Goal: Information Seeking & Learning: Learn about a topic

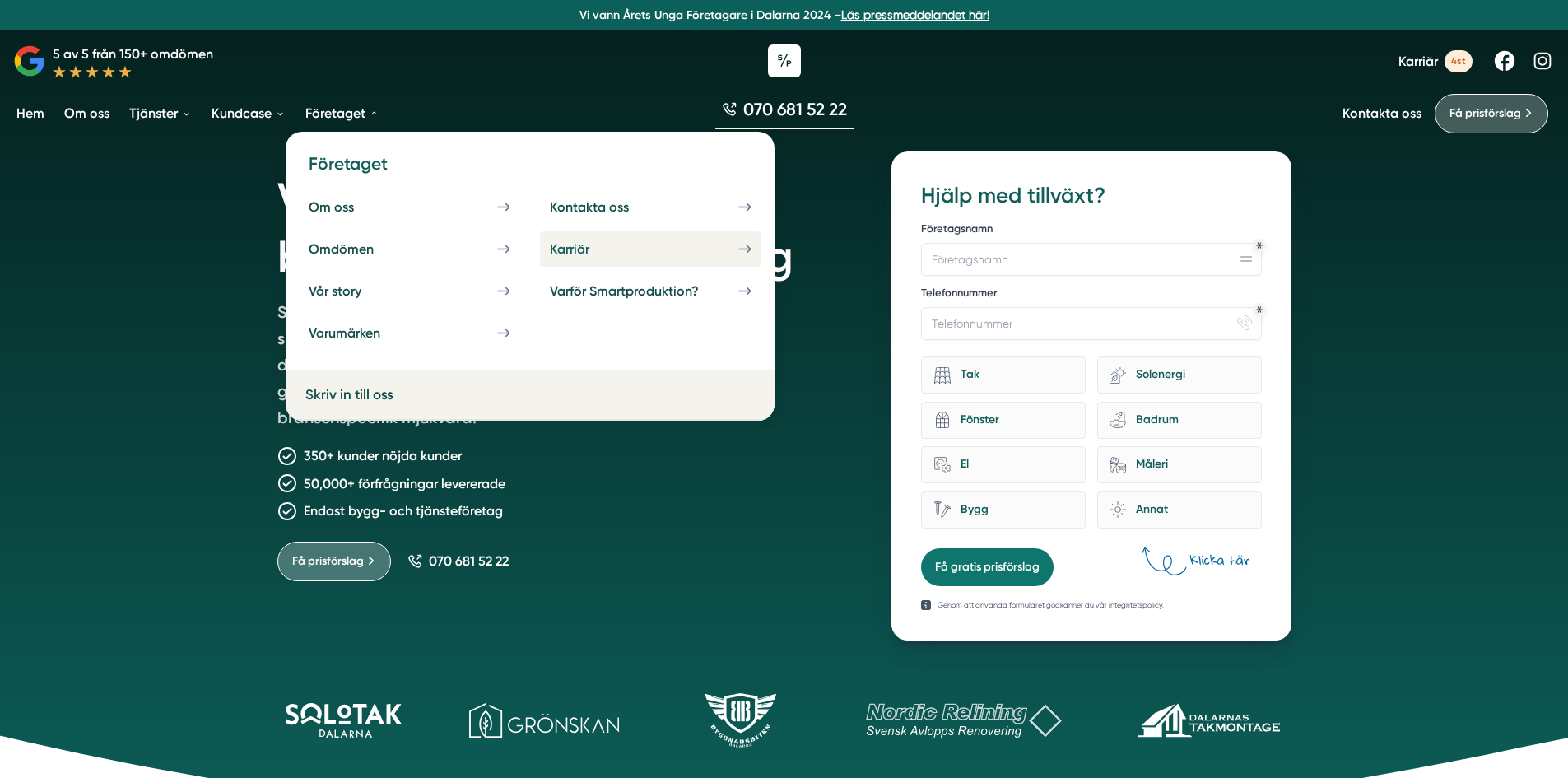
click at [551, 248] on div "Karriär" at bounding box center [589, 249] width 79 height 16
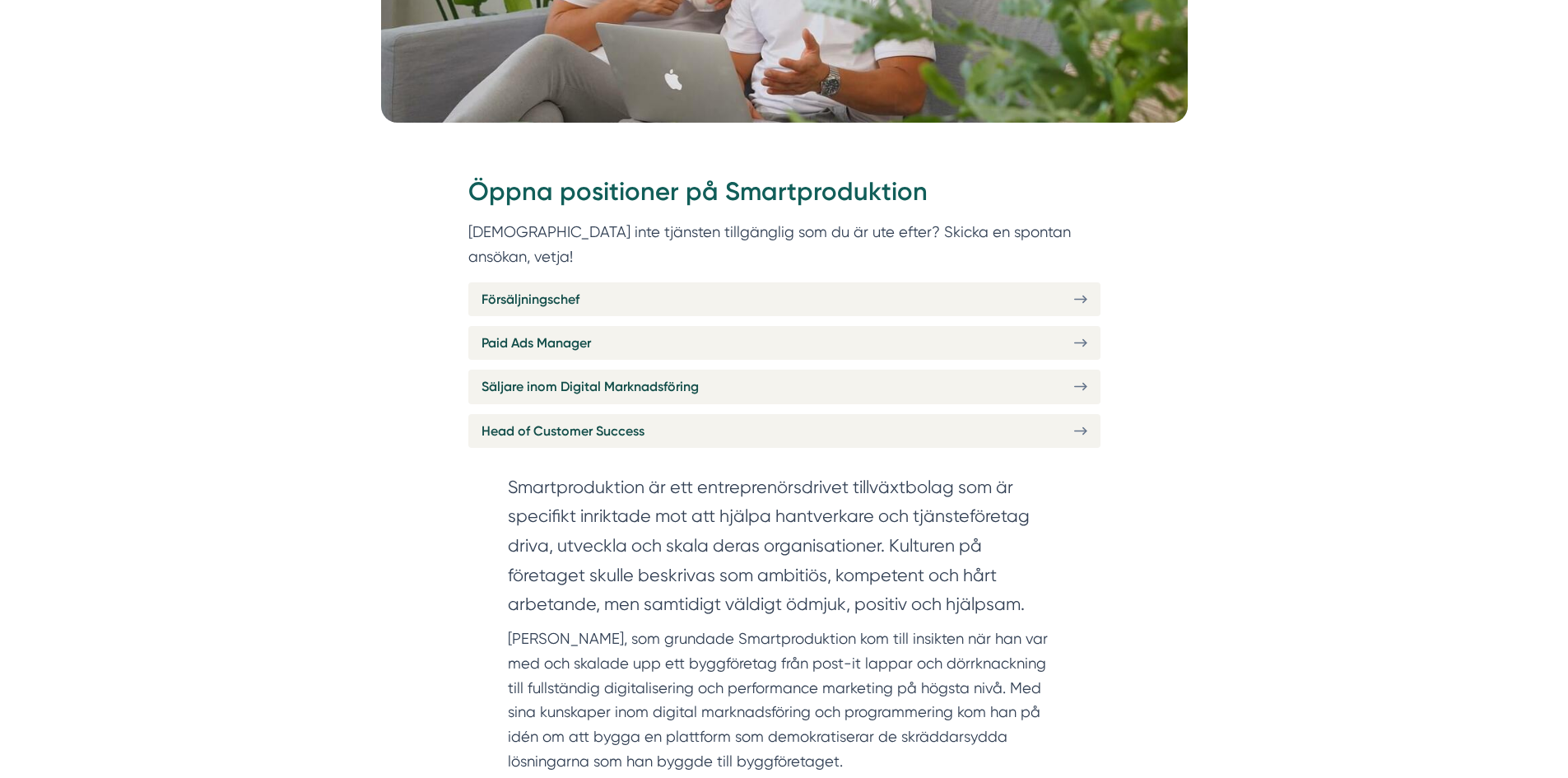
scroll to position [659, 0]
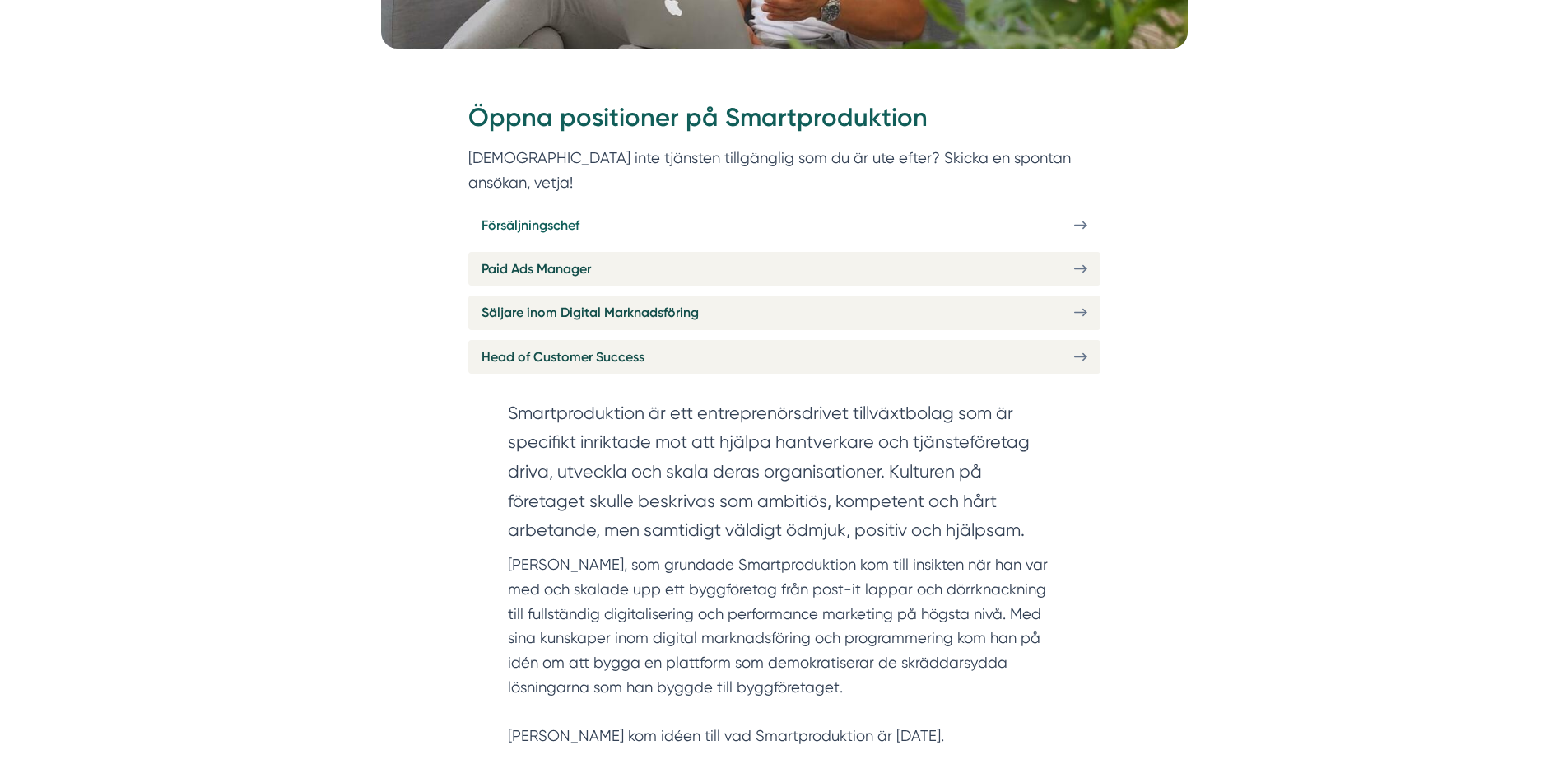
click at [578, 215] on span "Försäljningschef" at bounding box center [531, 225] width 98 height 21
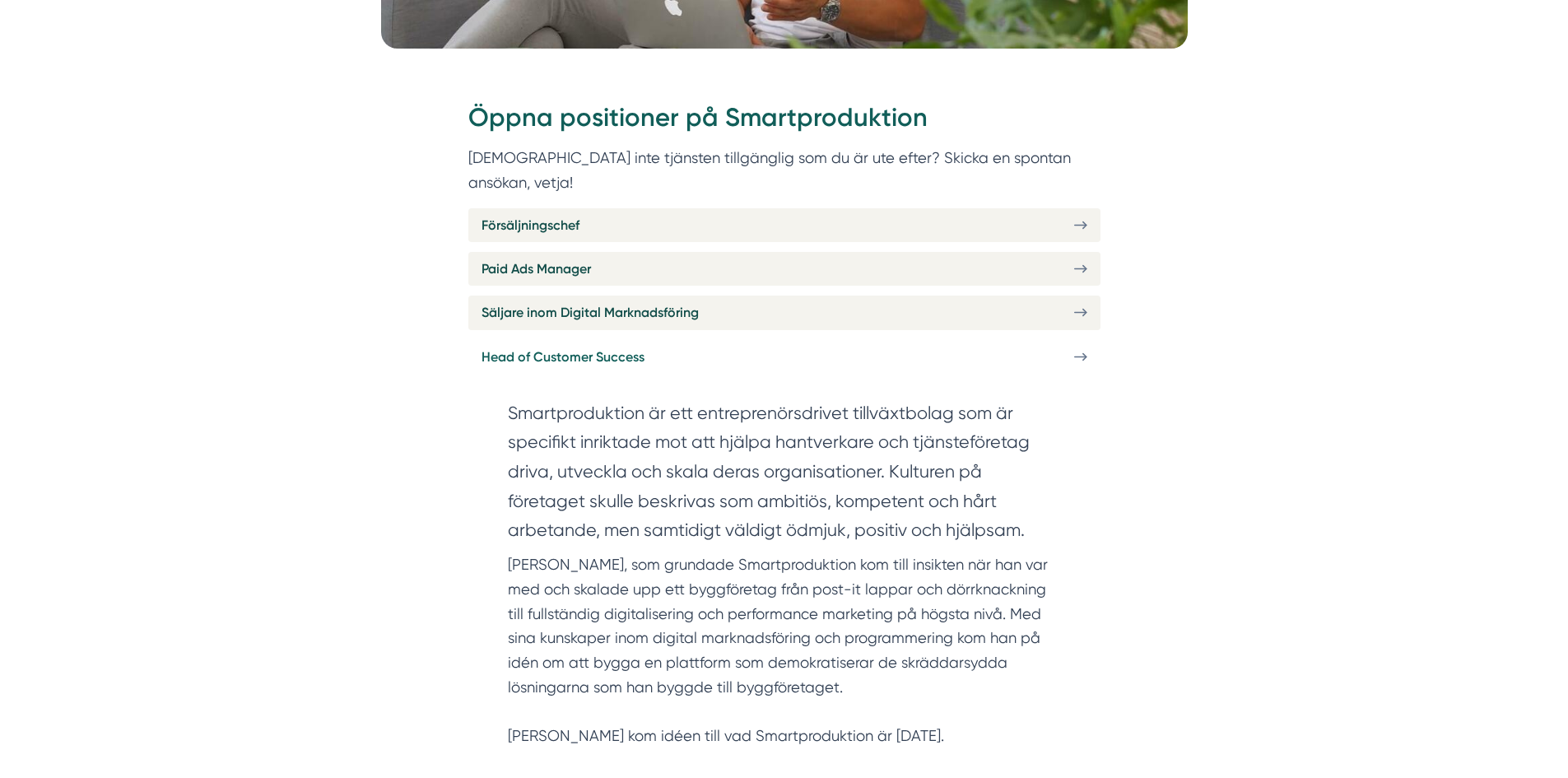
click at [632, 346] on span "Head of Customer Success" at bounding box center [563, 357] width 163 height 21
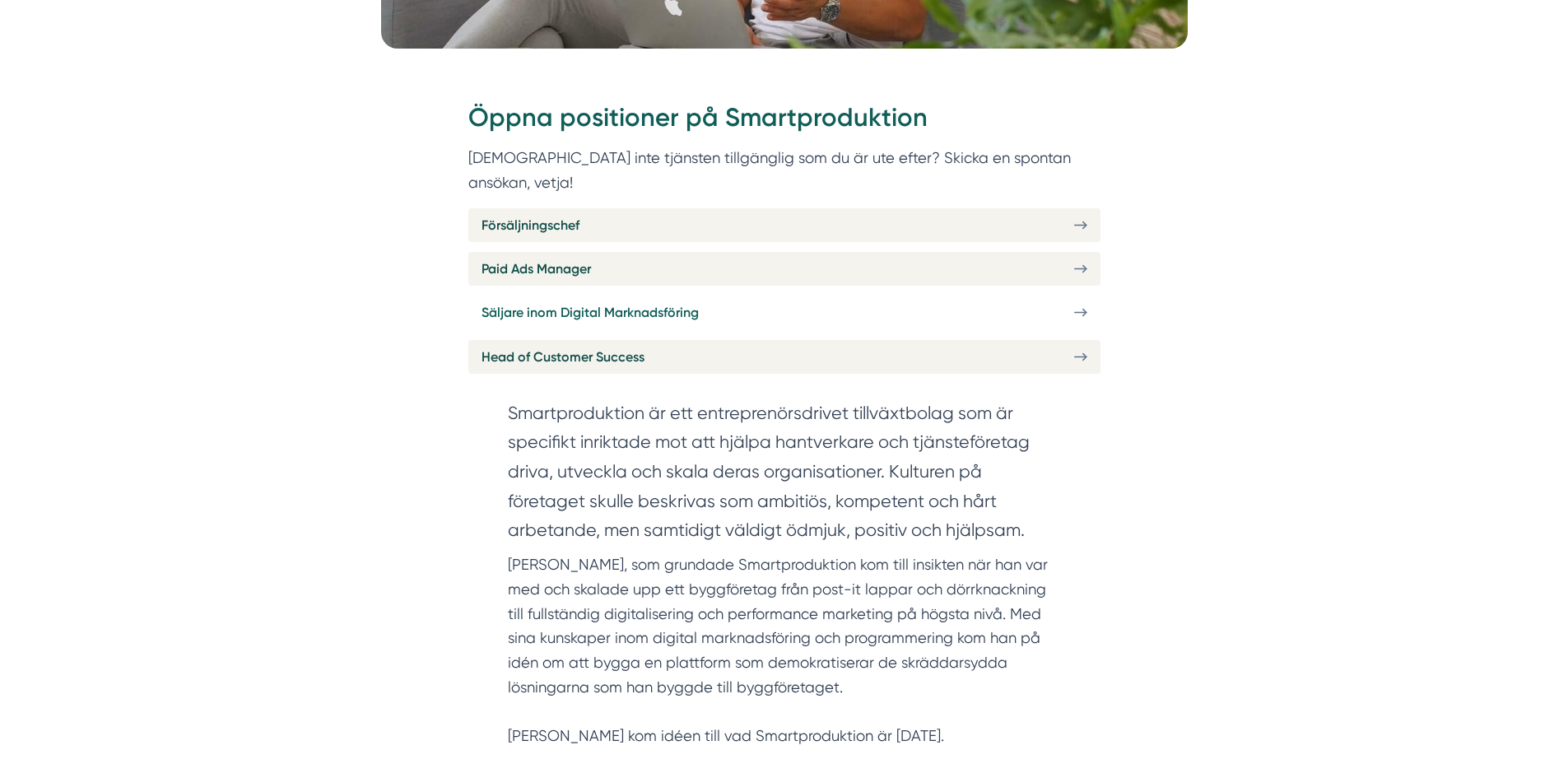
click at [673, 302] on span "Säljare inom Digital Marknadsföring" at bounding box center [590, 312] width 218 height 21
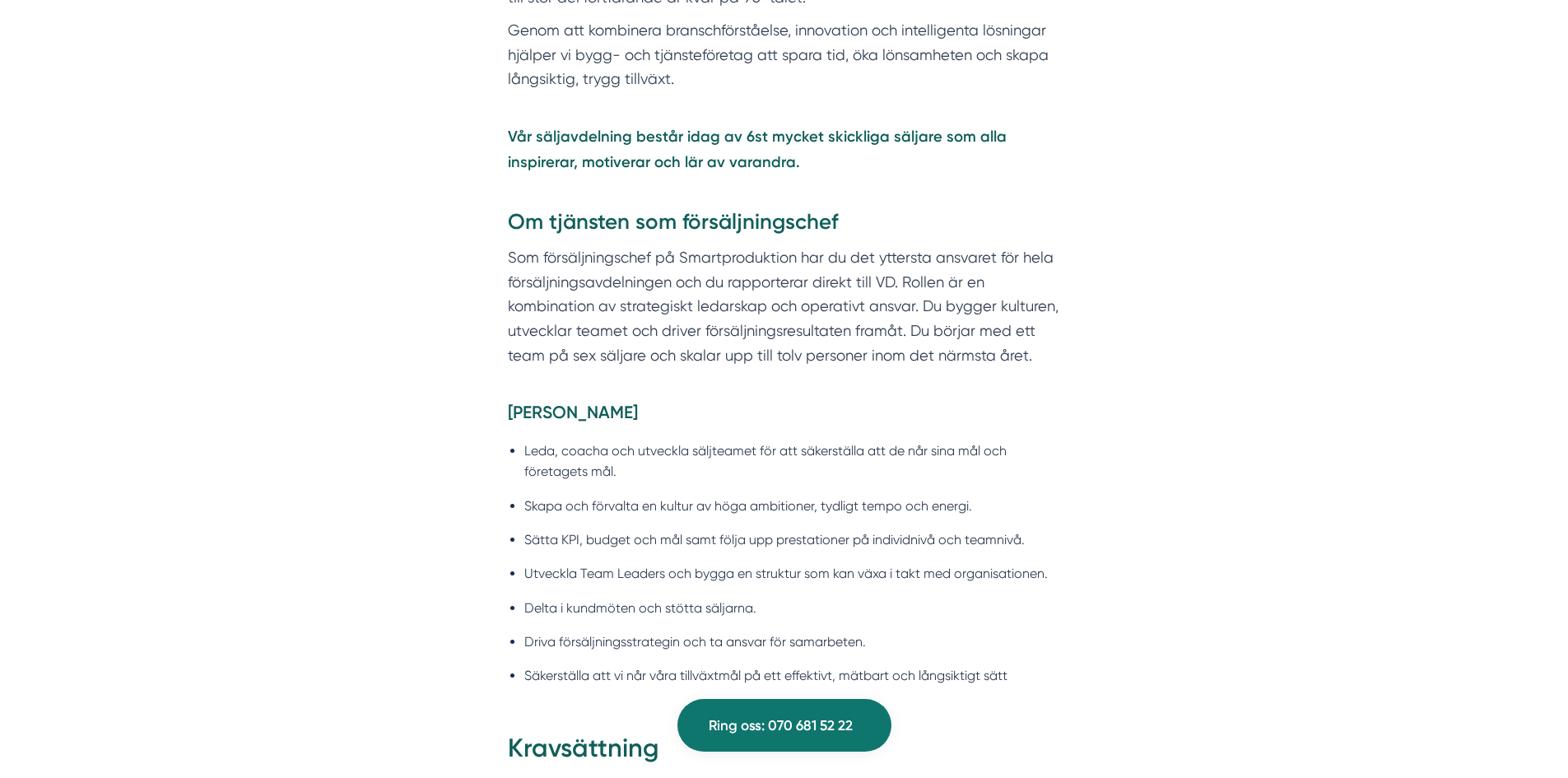
scroll to position [1235, 0]
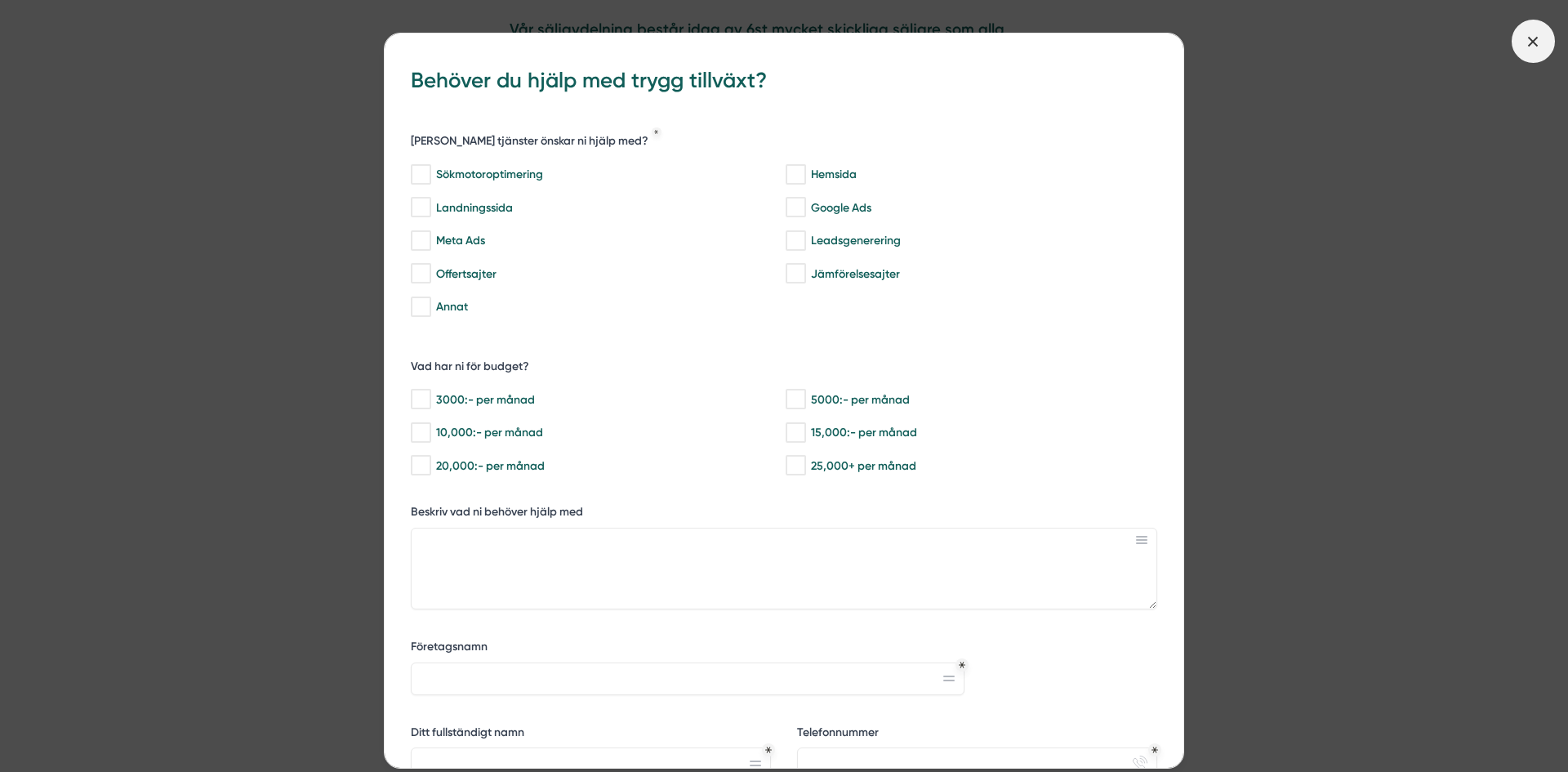
click at [1543, 44] on span at bounding box center [1533, 41] width 43 height 43
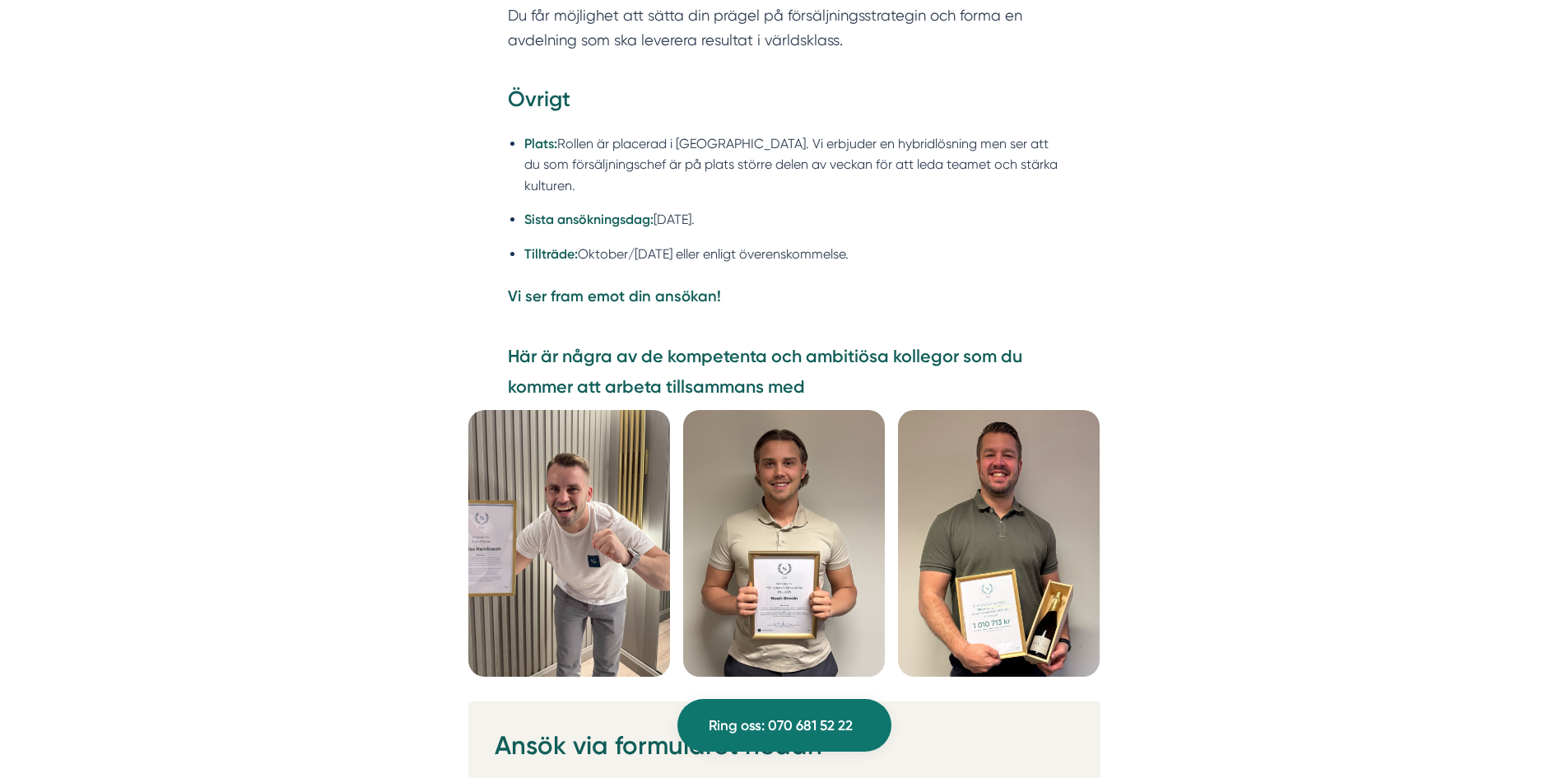
scroll to position [4281, 0]
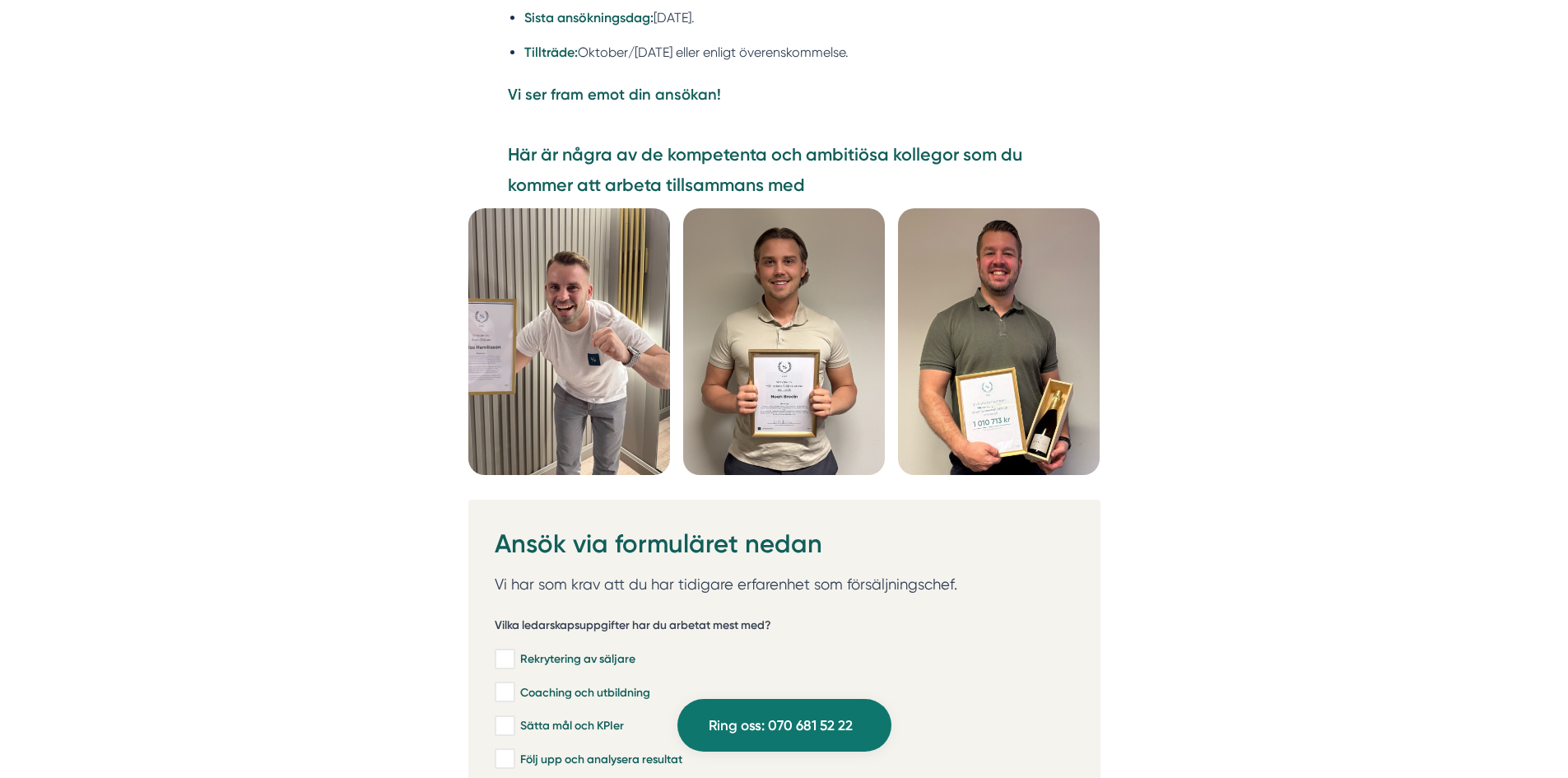
click at [810, 382] on img at bounding box center [784, 342] width 202 height 267
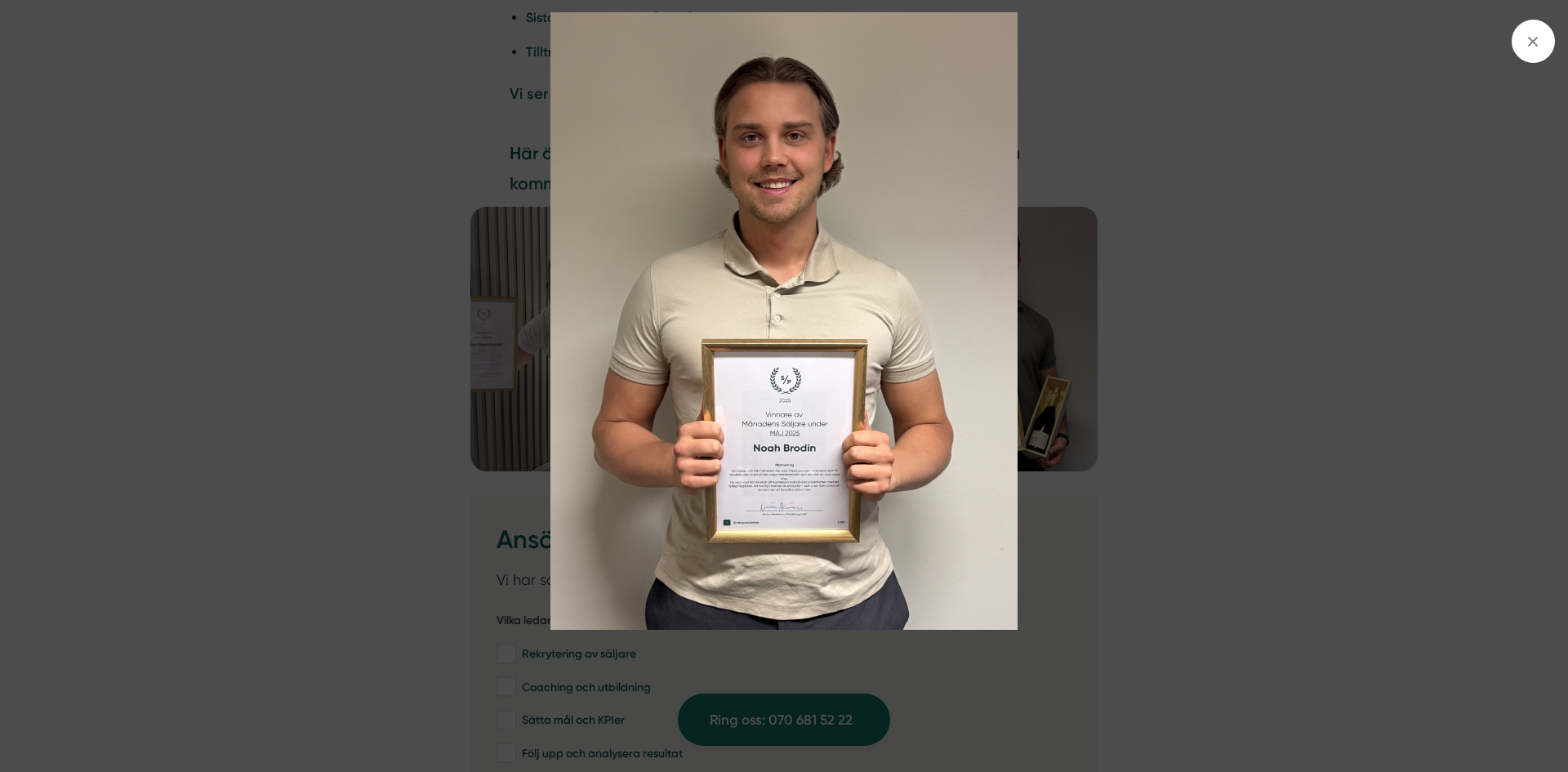
click at [1269, 342] on img at bounding box center [784, 321] width 1176 height 618
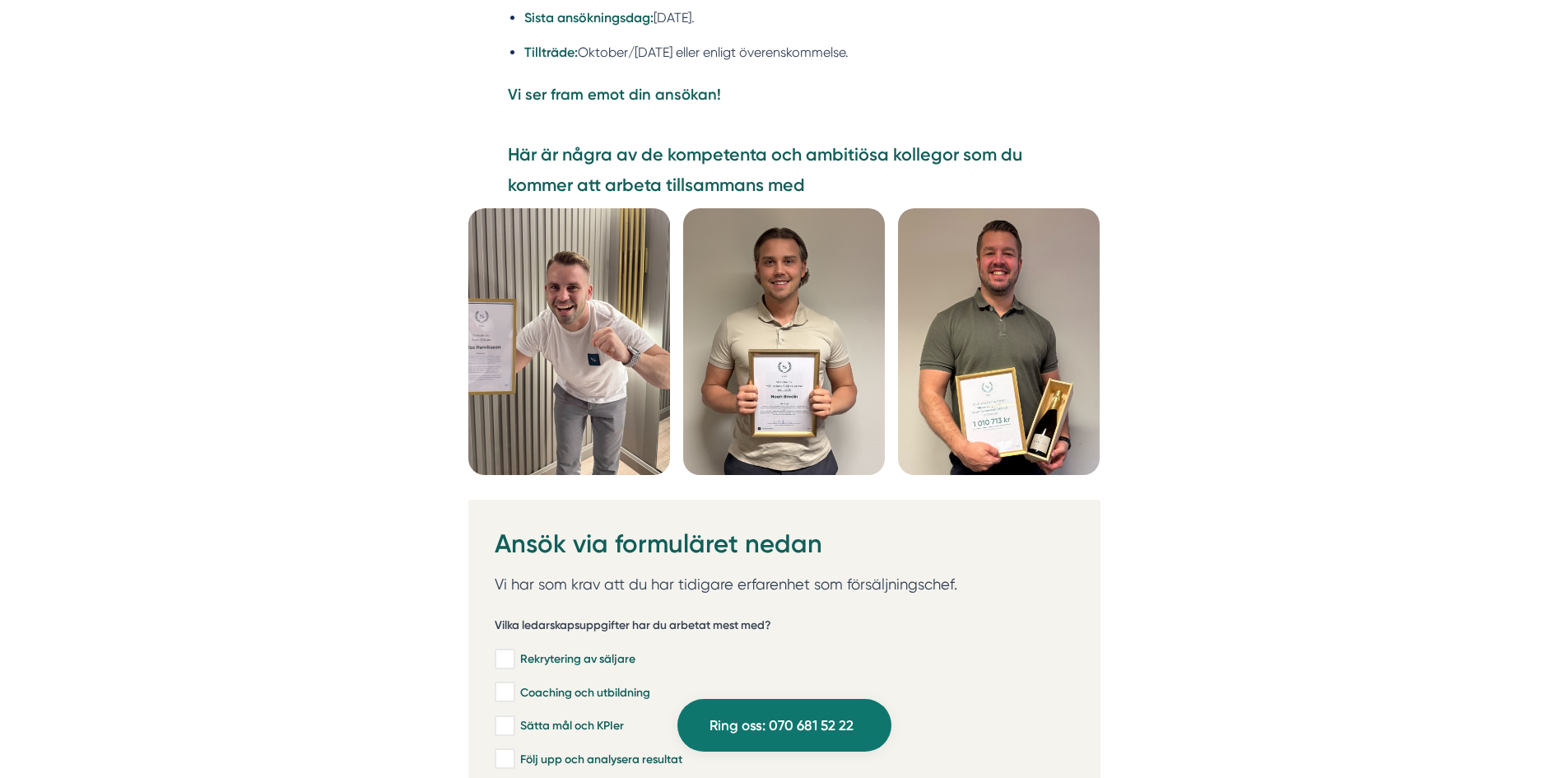
click at [1004, 373] on img at bounding box center [998, 342] width 202 height 267
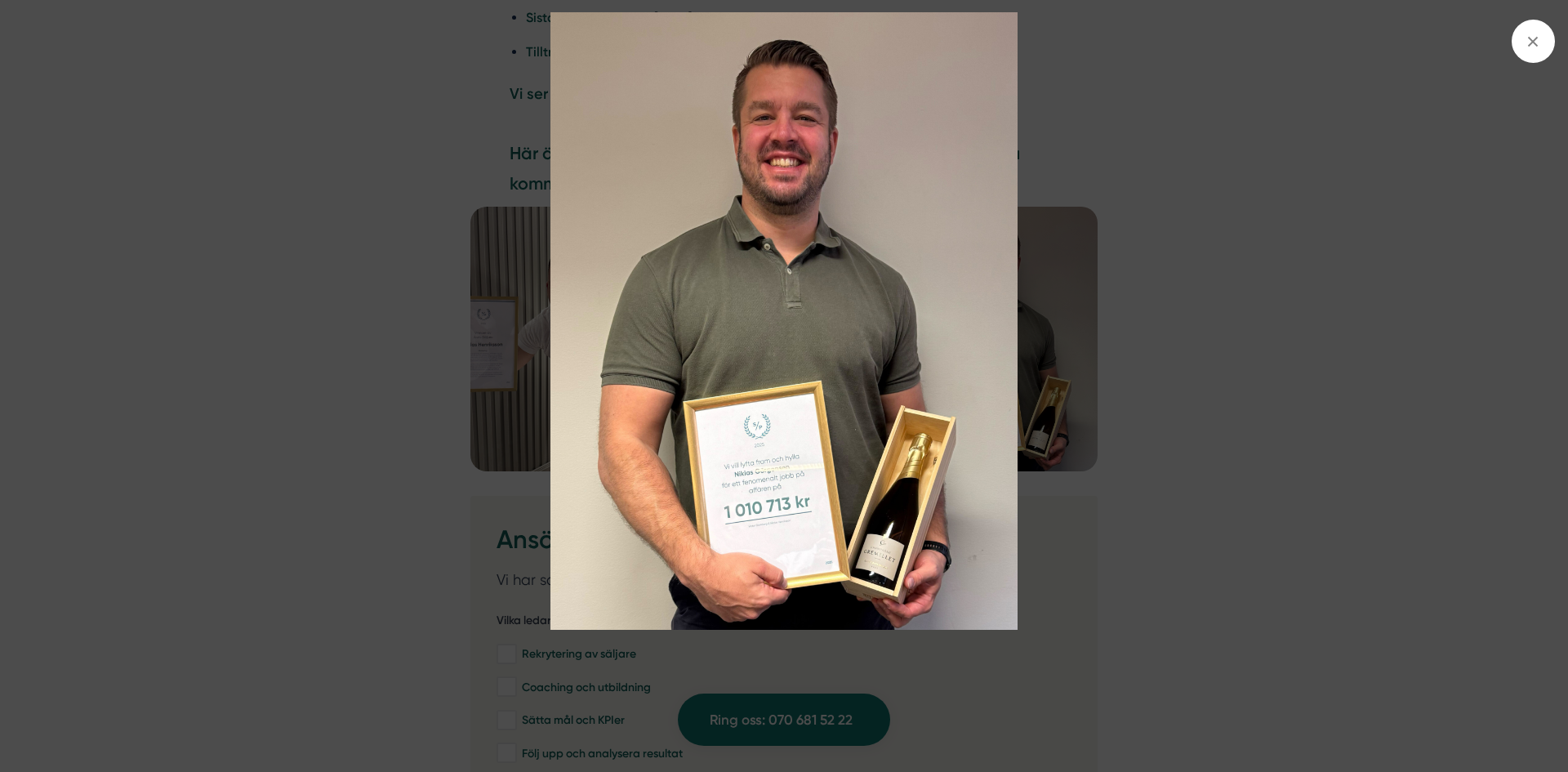
click at [1169, 372] on img at bounding box center [784, 321] width 1176 height 618
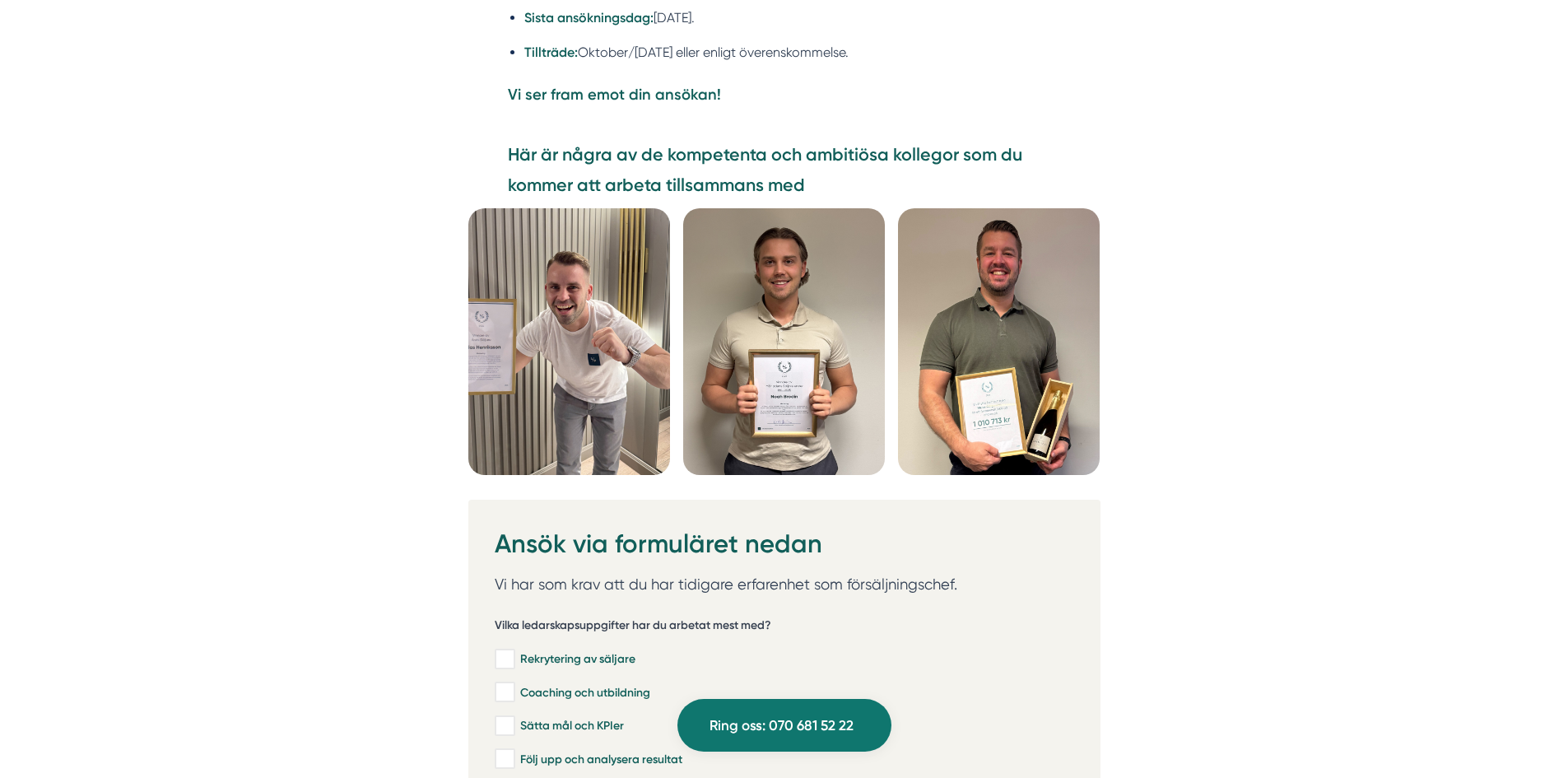
click at [595, 330] on img at bounding box center [569, 342] width 202 height 267
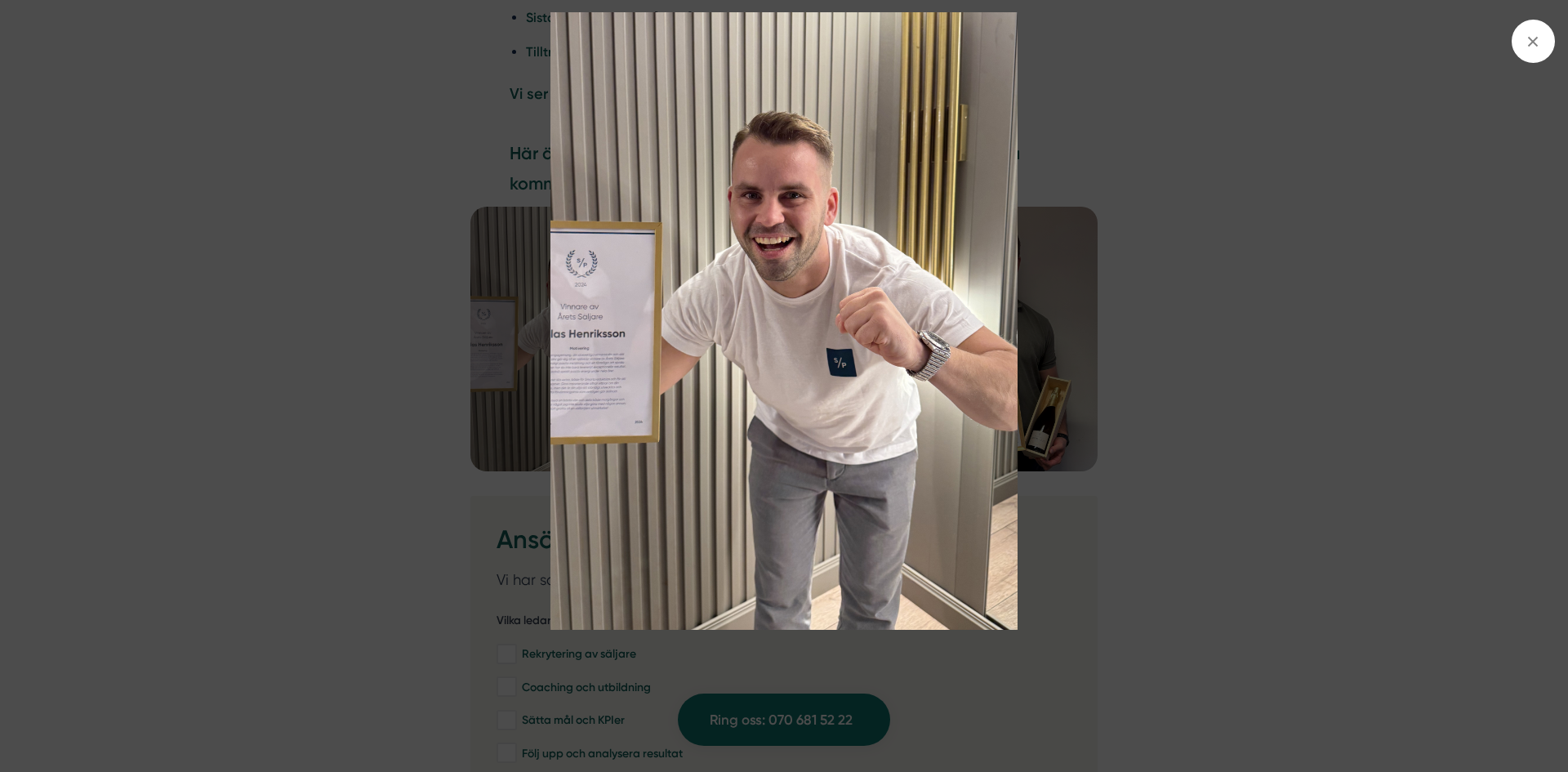
click at [1169, 375] on img at bounding box center [784, 321] width 1176 height 618
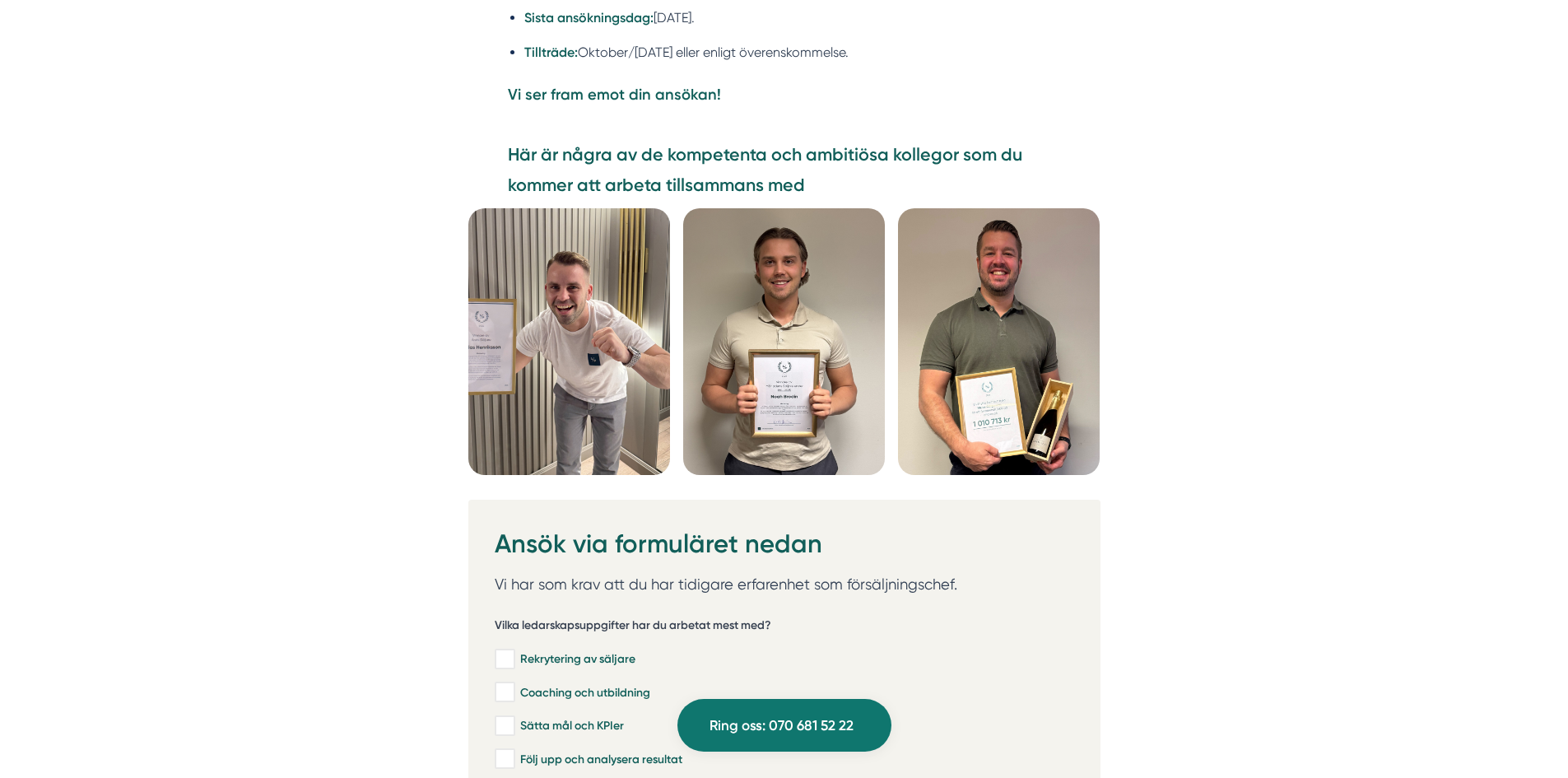
click at [546, 342] on img at bounding box center [569, 342] width 202 height 267
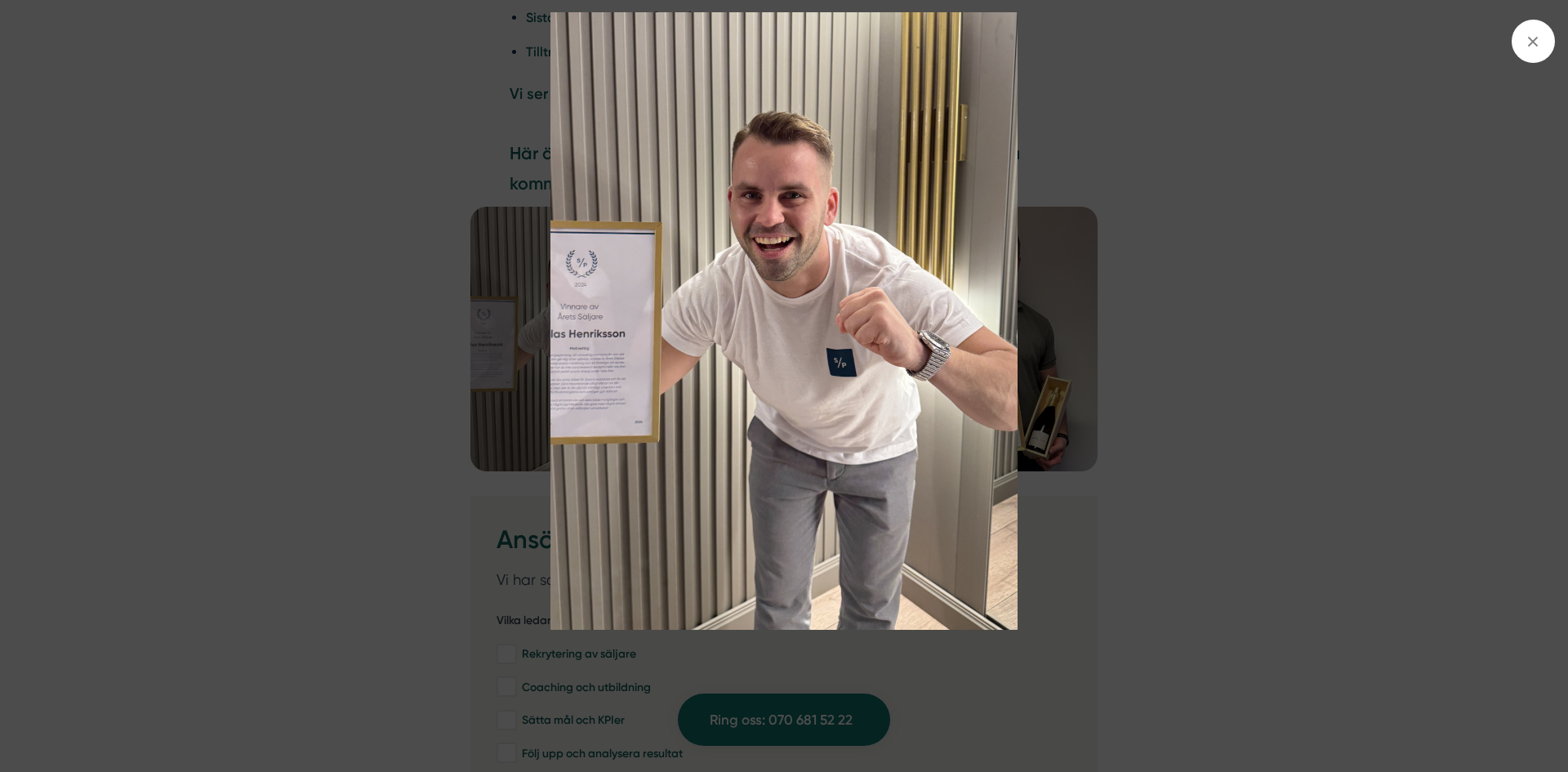
click at [1183, 416] on img at bounding box center [784, 321] width 1176 height 618
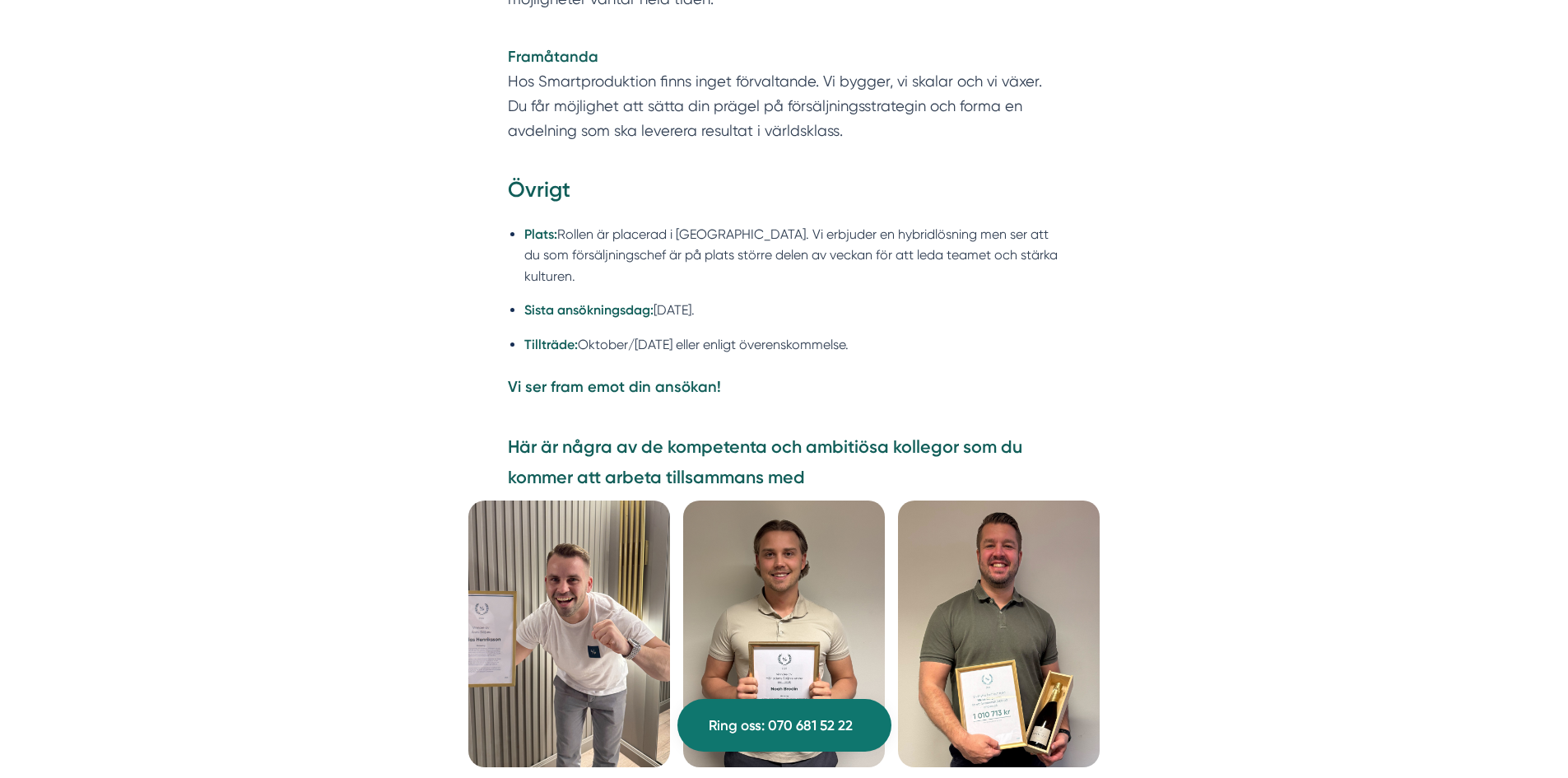
scroll to position [3704, 0]
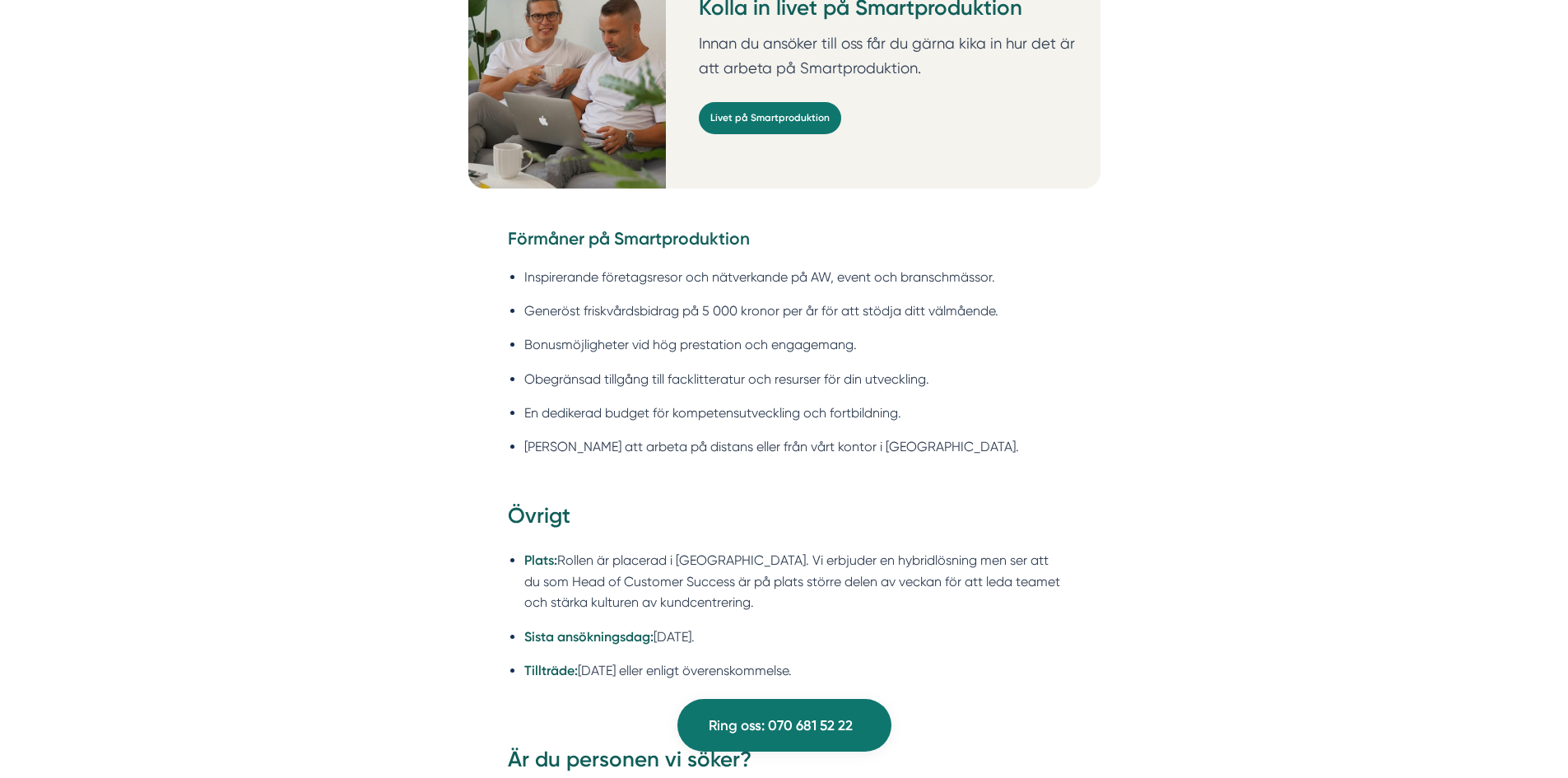
scroll to position [2552, 0]
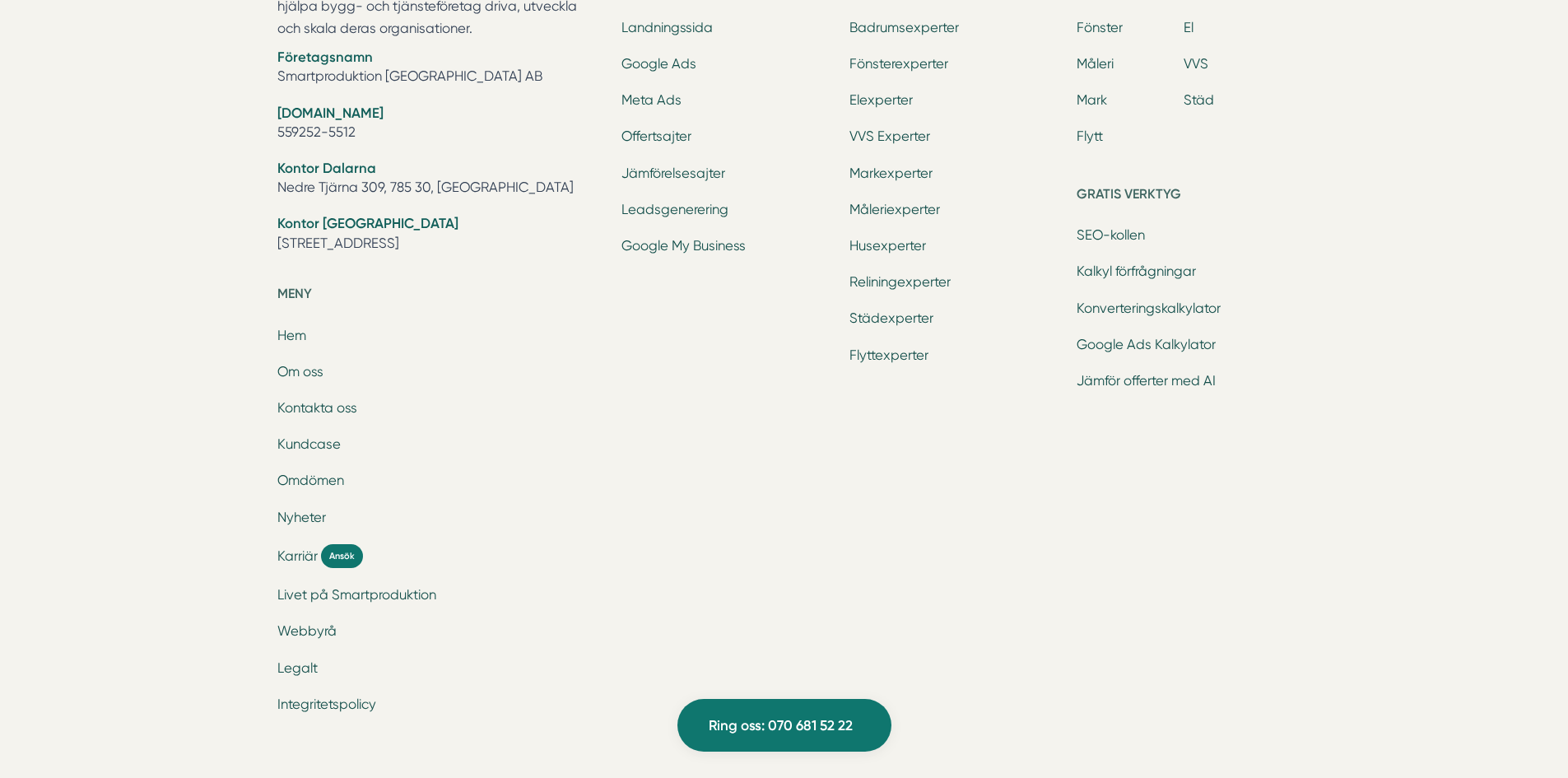
scroll to position [6592, 0]
